Goal: Information Seeking & Learning: Learn about a topic

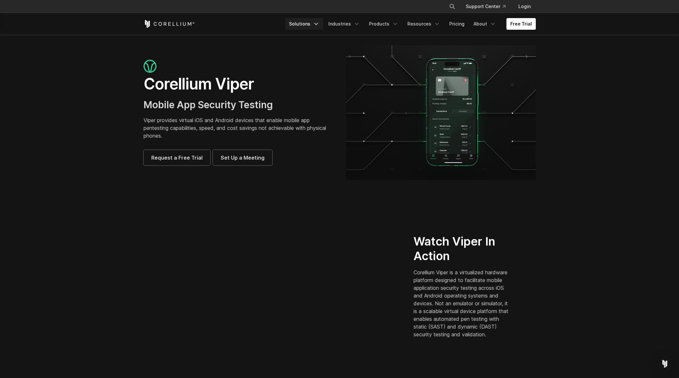
click at [301, 28] on link "Solutions" at bounding box center [304, 24] width 38 height 12
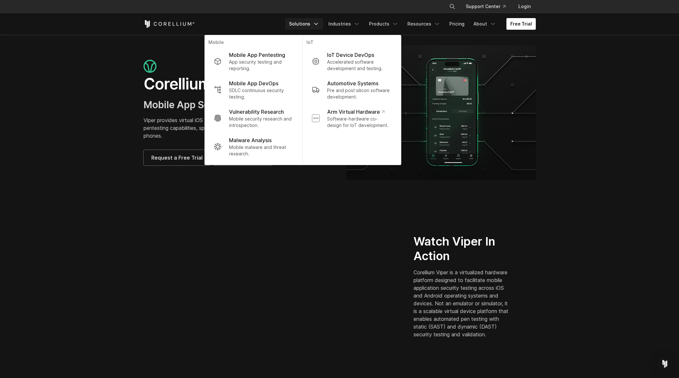
click at [509, 22] on link "Free Trial" at bounding box center [521, 24] width 29 height 12
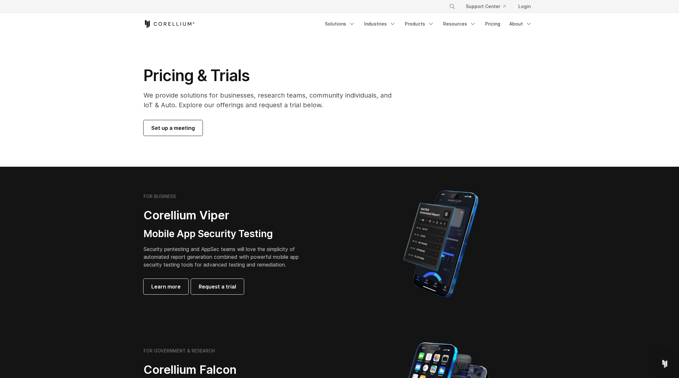
click at [187, 199] on div "FOR BUSINESS Corellium Viper Mobile App Security Testing Security pentesting an…" at bounding box center [234, 243] width 181 height 101
click at [140, 193] on div "FOR BUSINESS Corellium Viper Mobile App Security Testing Security pentesting an…" at bounding box center [238, 243] width 203 height 101
click at [420, 23] on link "Products" at bounding box center [419, 24] width 37 height 12
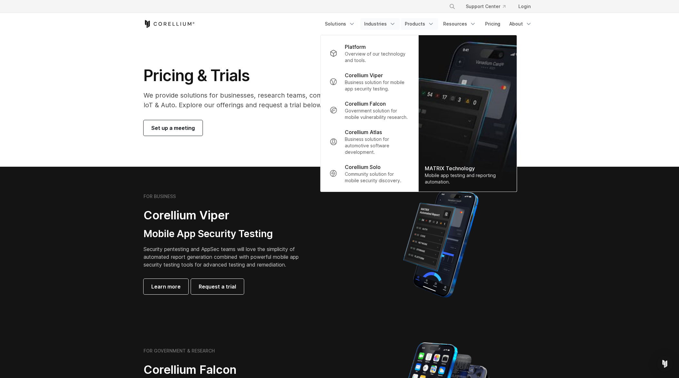
click at [379, 21] on link "Industries" at bounding box center [379, 24] width 39 height 12
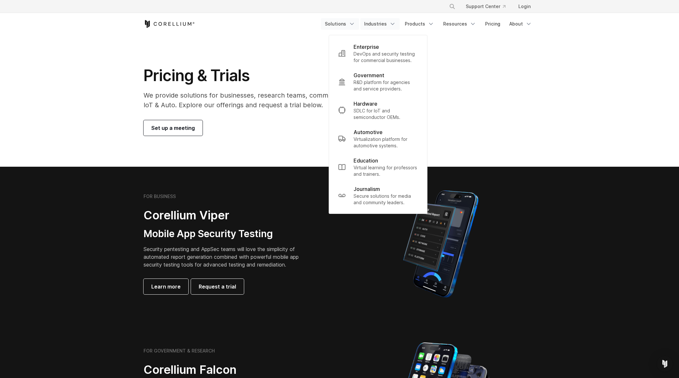
click at [341, 22] on link "Solutions" at bounding box center [340, 24] width 38 height 12
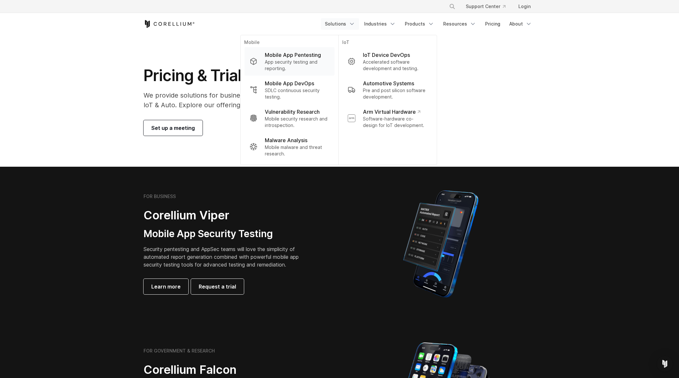
click at [290, 57] on p "Mobile App Pentesting" at bounding box center [293, 55] width 56 height 8
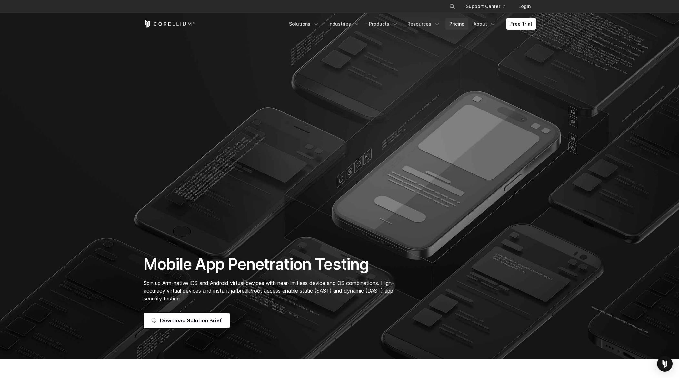
click at [456, 24] on link "Pricing" at bounding box center [457, 24] width 23 height 12
